Goal: Task Accomplishment & Management: Use online tool/utility

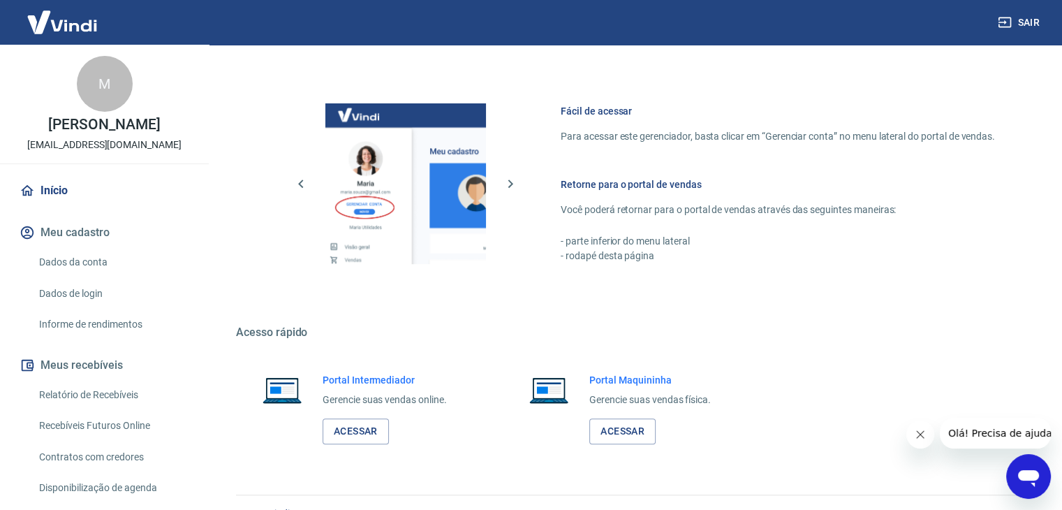
scroll to position [592, 0]
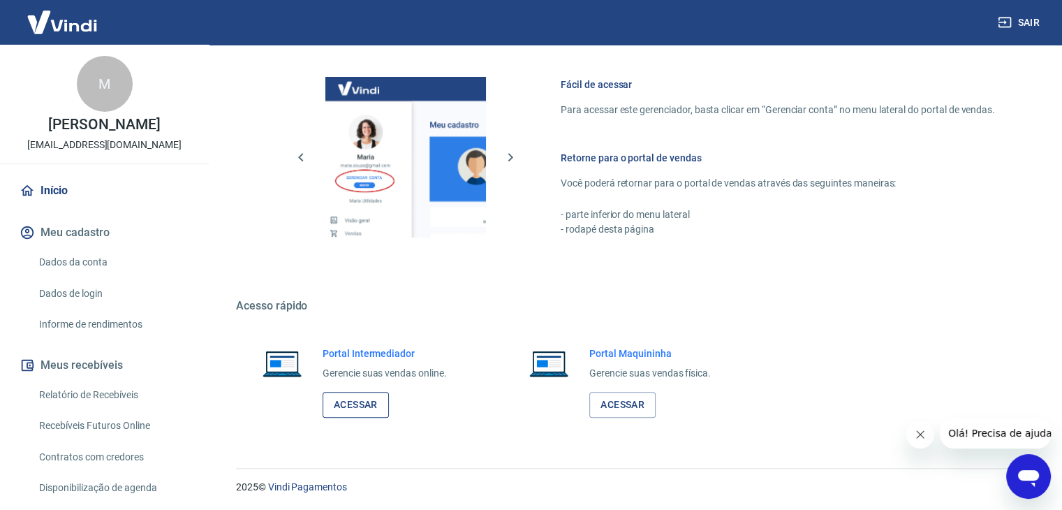
click at [373, 397] on link "Acessar" at bounding box center [356, 405] width 66 height 26
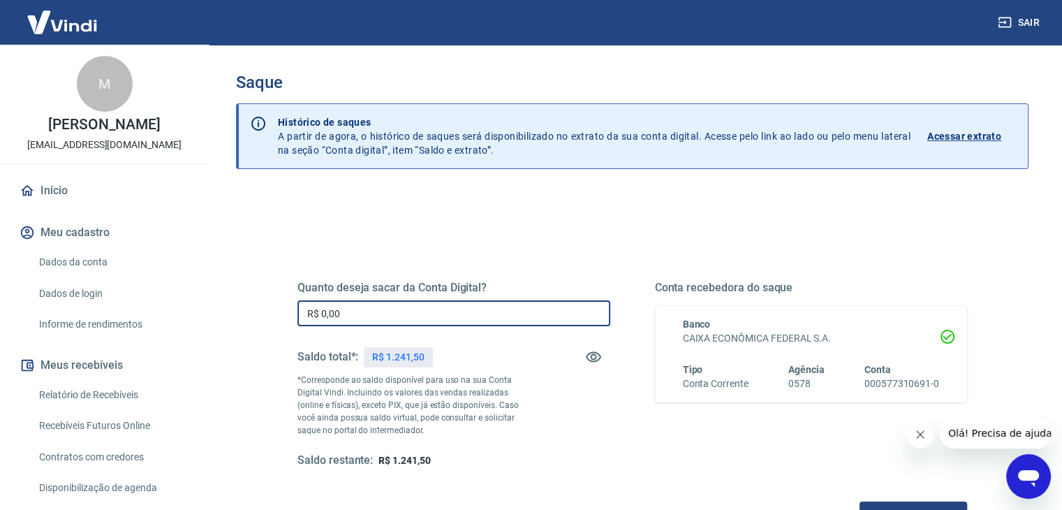
click at [433, 314] on input "R$ 0,00" at bounding box center [453, 313] width 313 height 26
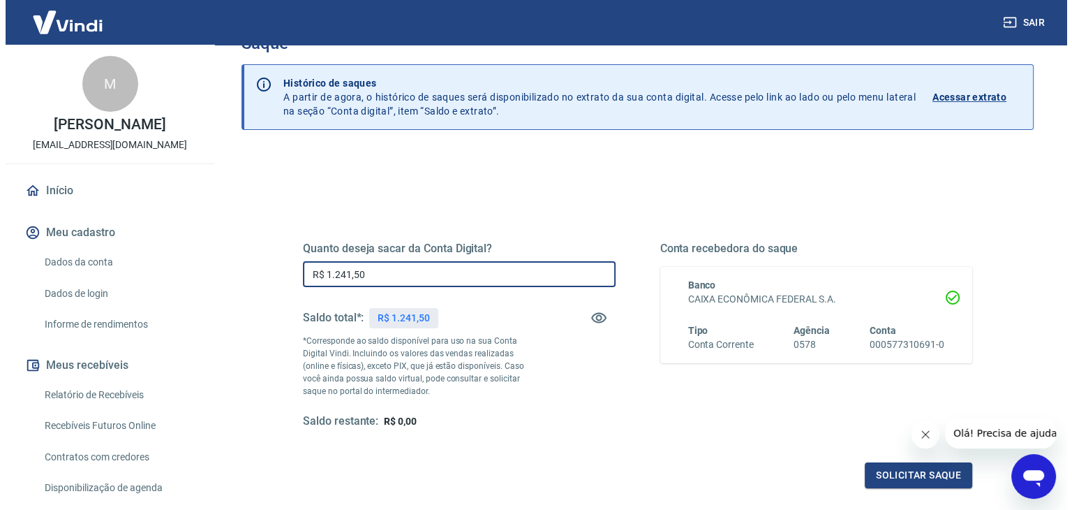
scroll to position [70, 0]
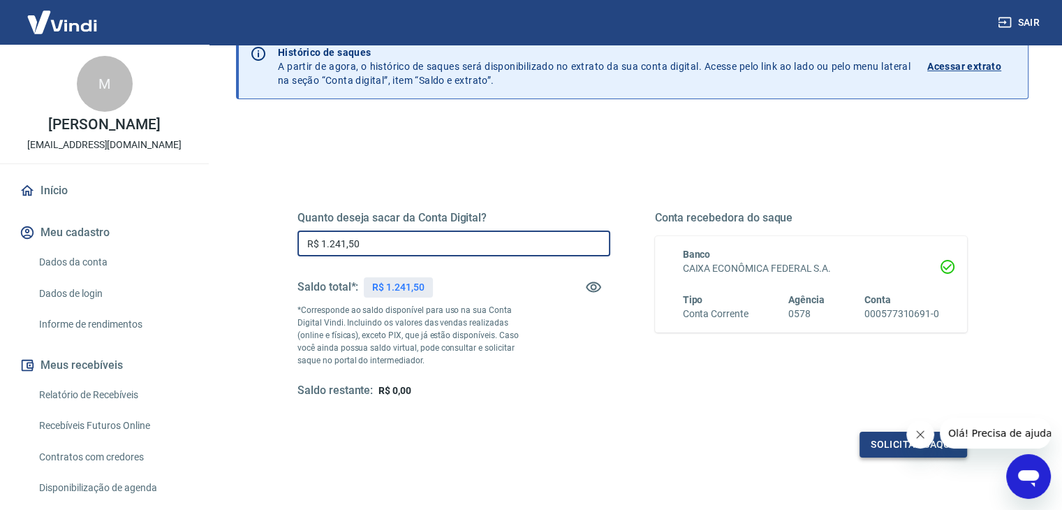
type input "R$ 1.241,50"
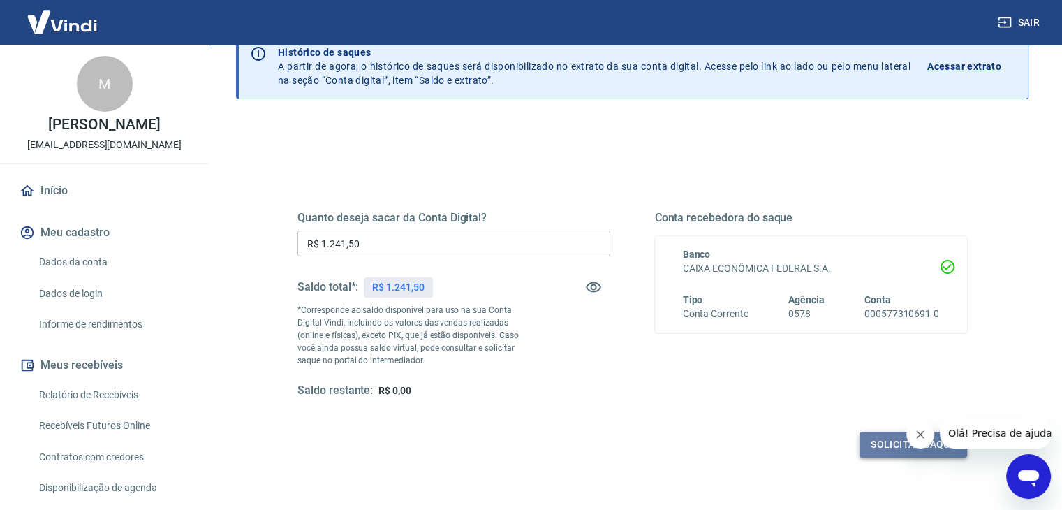
click at [877, 440] on button "Solicitar saque" at bounding box center [913, 444] width 108 height 26
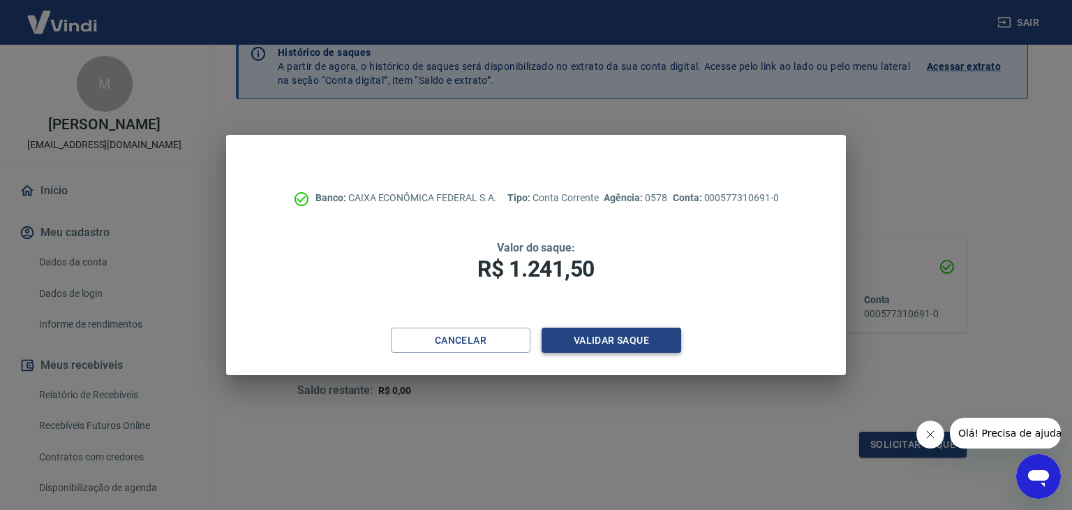
click at [637, 340] on button "Validar saque" at bounding box center [612, 340] width 140 height 26
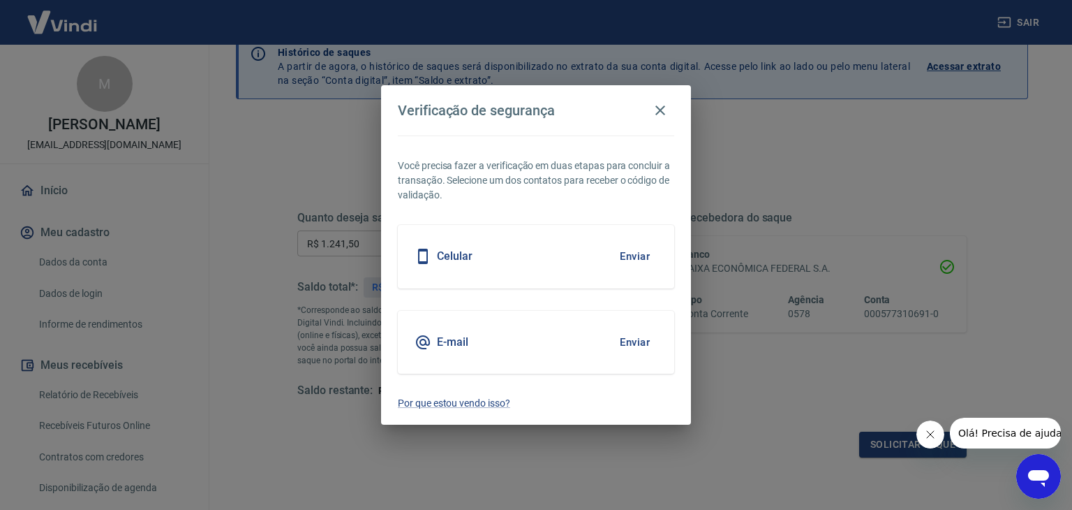
click at [628, 344] on button "Enviar" at bounding box center [634, 341] width 45 height 29
click at [633, 343] on button "Enviar" at bounding box center [634, 341] width 45 height 29
click at [931, 435] on icon "Close message from company" at bounding box center [929, 434] width 11 height 11
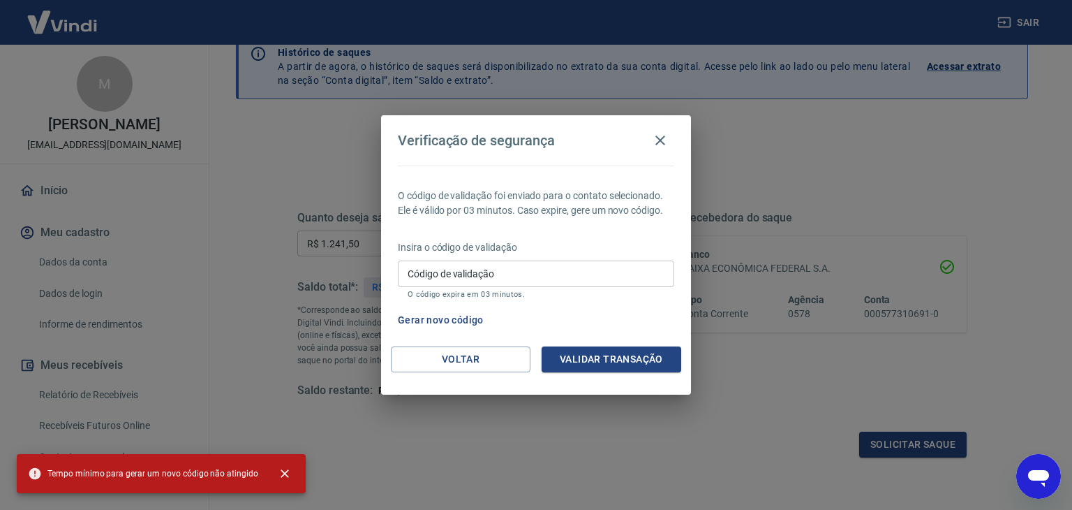
click at [584, 261] on input "Código de validação" at bounding box center [536, 273] width 276 height 26
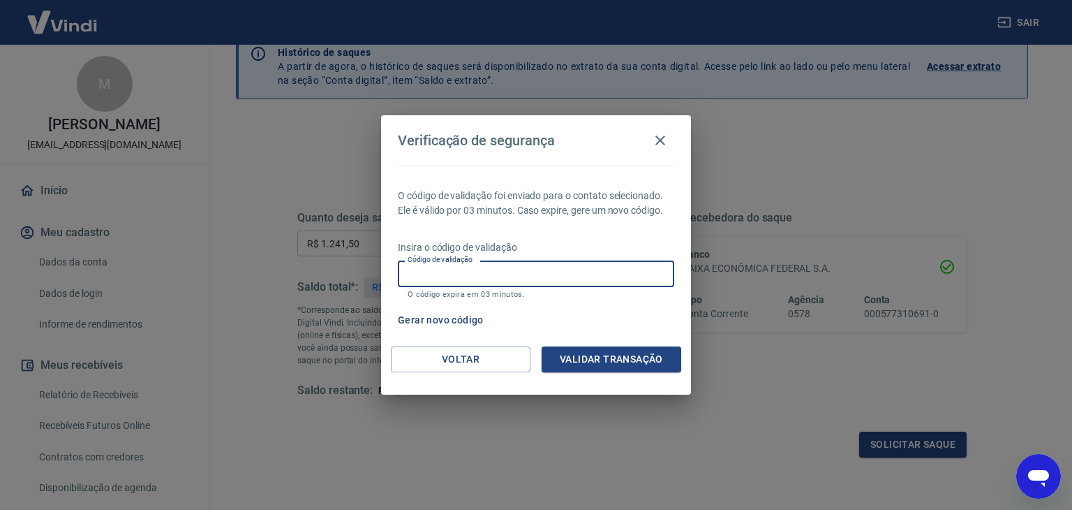
paste input "464121"
type input "464121"
click at [600, 362] on button "Validar transação" at bounding box center [612, 359] width 140 height 26
